Goal: Task Accomplishment & Management: Use online tool/utility

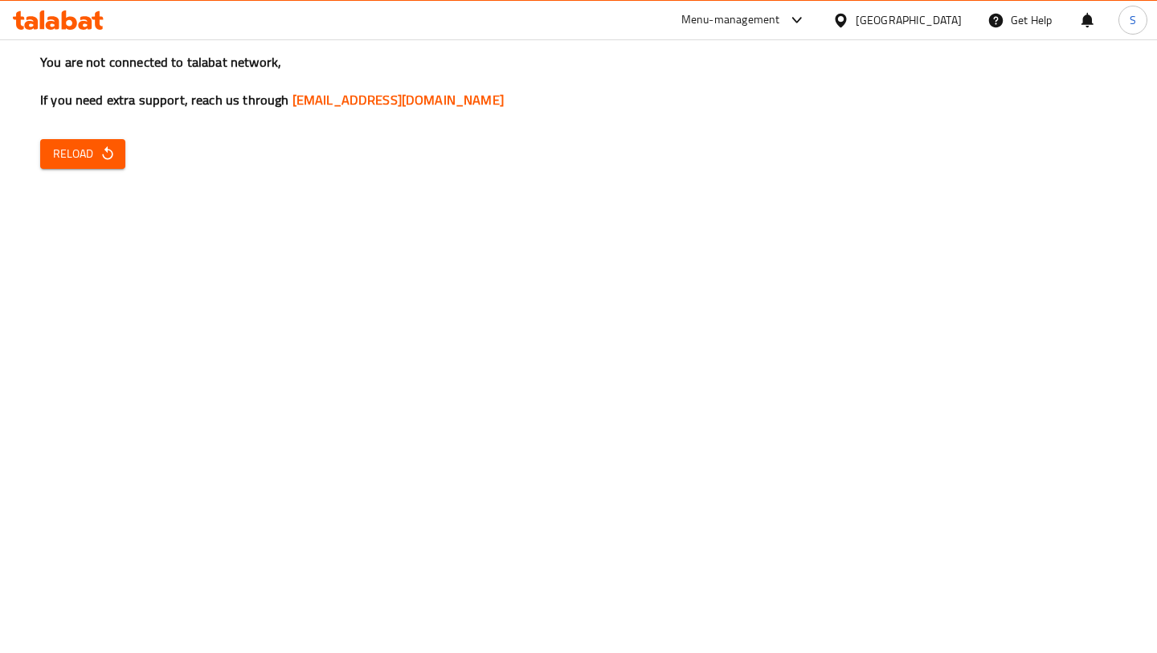
click at [111, 147] on icon "button" at bounding box center [108, 153] width 16 height 16
click at [88, 154] on span "Reload" at bounding box center [82, 154] width 59 height 20
click at [108, 161] on icon "button" at bounding box center [108, 153] width 16 height 16
click at [61, 165] on button "Reload" at bounding box center [82, 154] width 85 height 30
